Goal: Navigation & Orientation: Find specific page/section

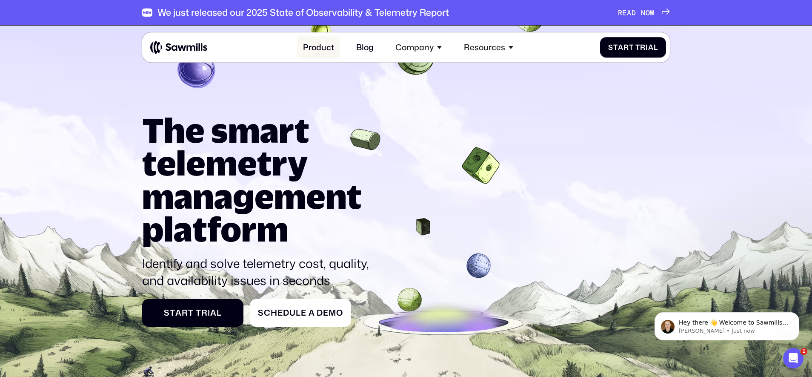
click at [325, 47] on link "Product" at bounding box center [318, 47] width 43 height 22
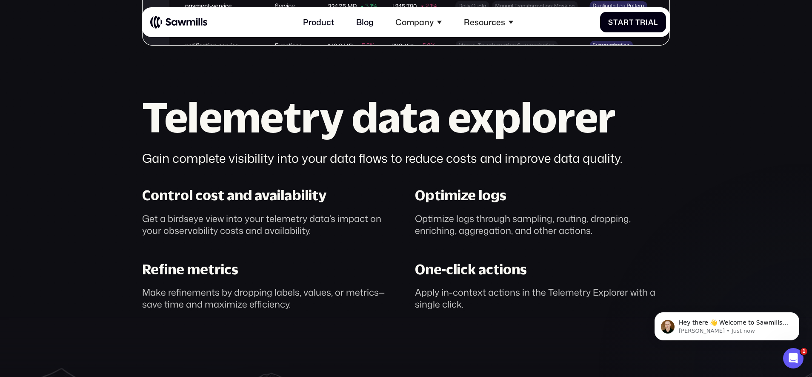
scroll to position [591, 0]
